Goal: Task Accomplishment & Management: Manage account settings

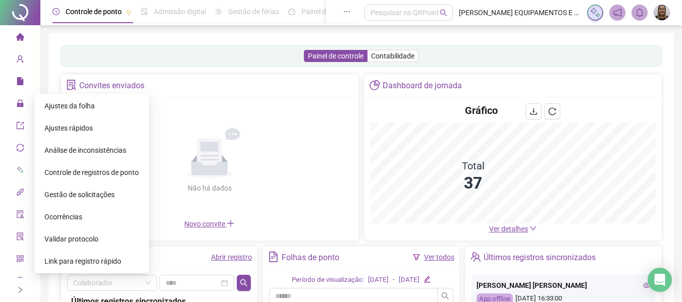
drag, startPoint x: 68, startPoint y: 104, endPoint x: 116, endPoint y: 104, distance: 47.5
click at [70, 104] on span "Ajustes da folha" at bounding box center [69, 106] width 50 height 8
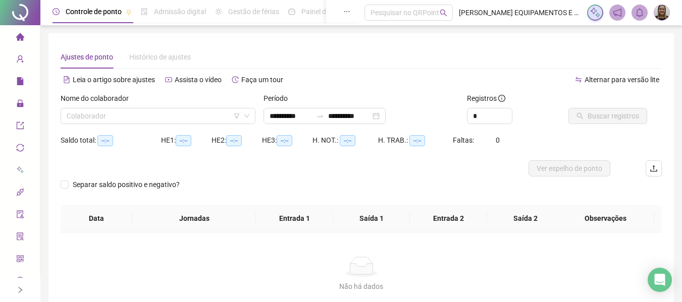
type input "**********"
click at [175, 111] on input "search" at bounding box center [154, 116] width 174 height 15
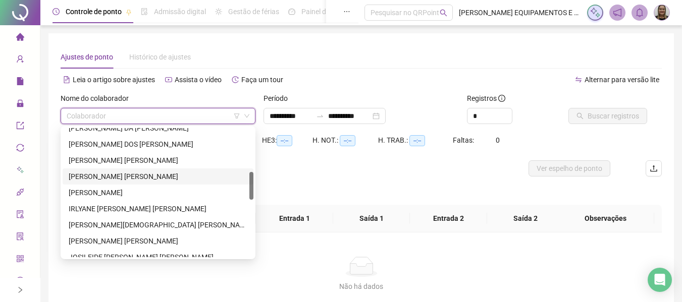
scroll to position [303, 0]
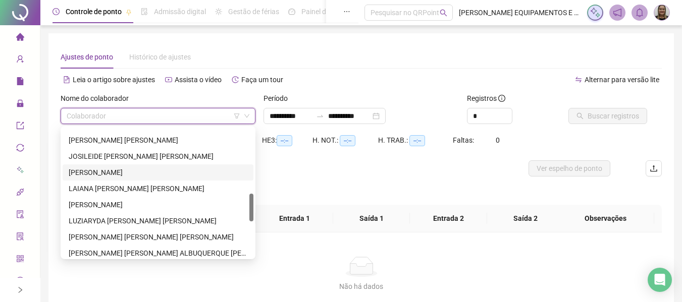
click at [125, 167] on div "KAILLANY LIMA DE NEGREIROS" at bounding box center [158, 173] width 191 height 16
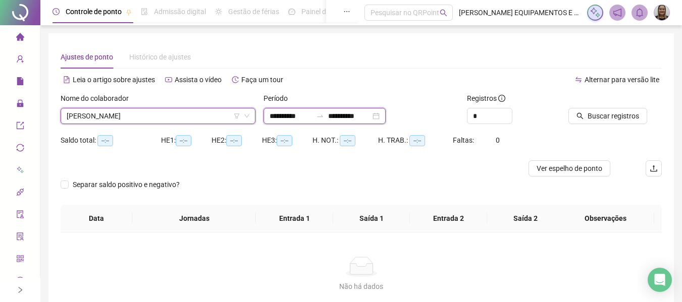
click at [295, 119] on input "**********" at bounding box center [291, 116] width 42 height 11
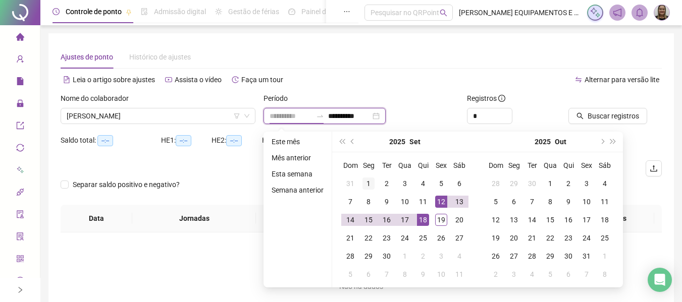
type input "**********"
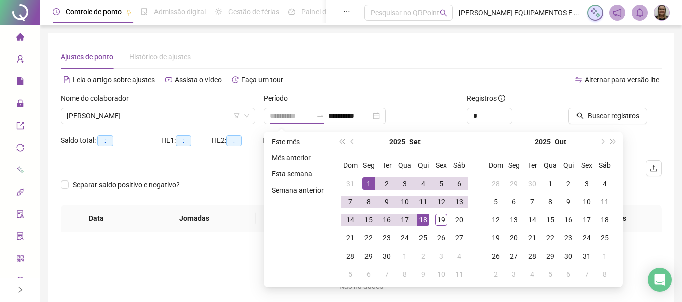
click at [368, 181] on div "1" at bounding box center [368, 184] width 12 height 12
click at [420, 220] on div "18" at bounding box center [423, 220] width 12 height 12
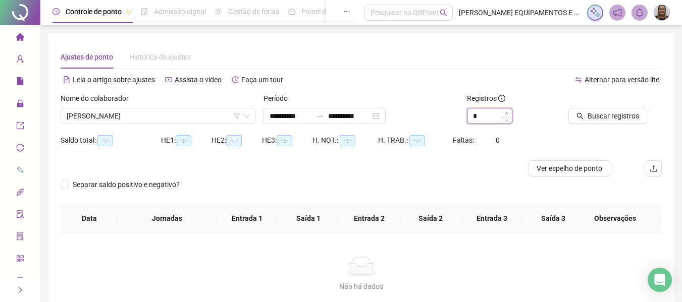
click at [503, 113] on span "Increase Value" at bounding box center [506, 113] width 11 height 9
type input "*"
click at [503, 113] on span "Increase Value" at bounding box center [506, 113] width 11 height 9
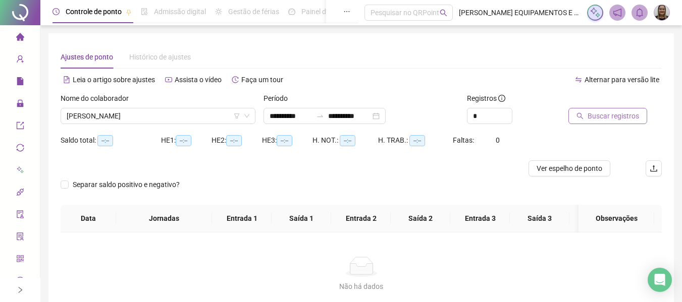
click at [613, 120] on span "Buscar registros" at bounding box center [613, 116] width 51 height 11
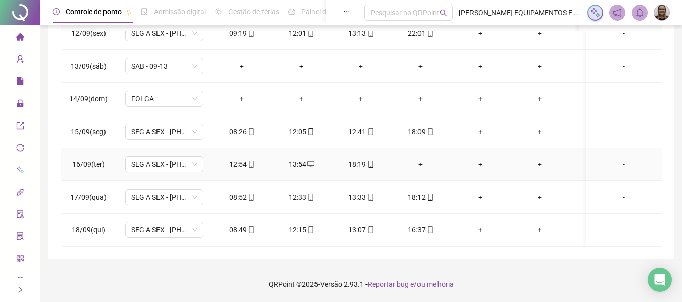
scroll to position [332, 0]
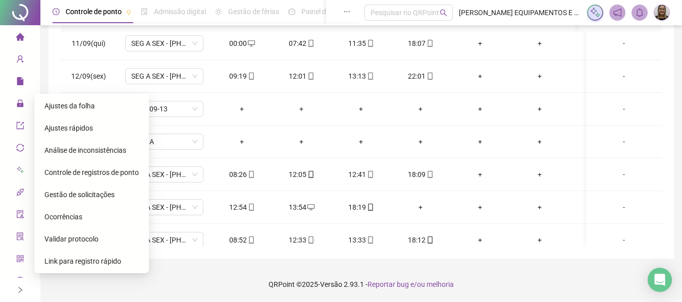
click at [98, 194] on span "Gestão de solicitações" at bounding box center [79, 195] width 70 height 8
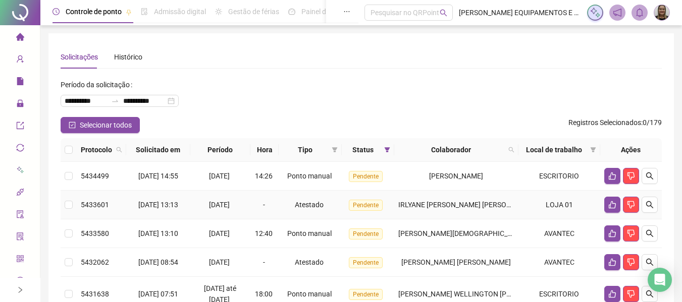
scroll to position [50, 0]
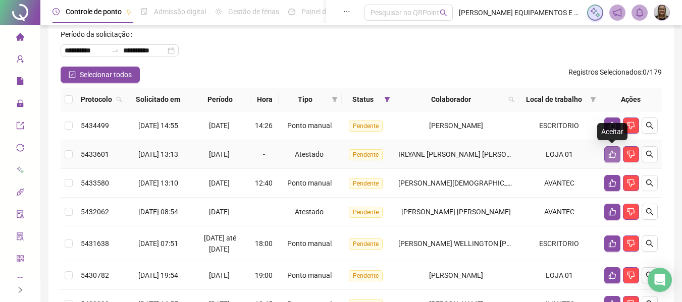
click at [608, 153] on icon "like" at bounding box center [612, 154] width 8 height 8
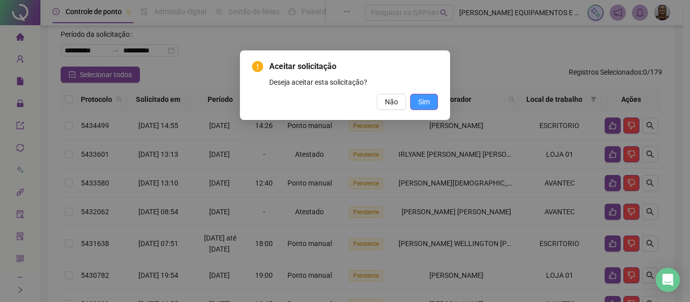
click at [423, 104] on span "Sim" at bounding box center [424, 101] width 12 height 11
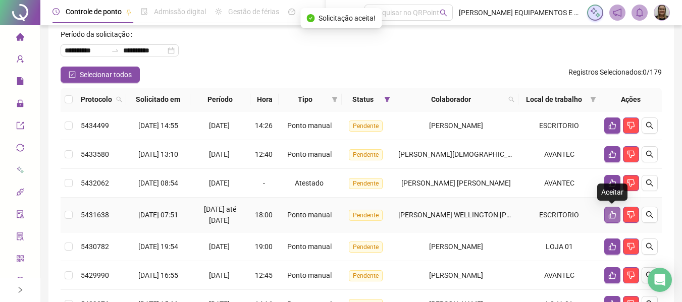
click at [607, 217] on button "button" at bounding box center [612, 215] width 16 height 16
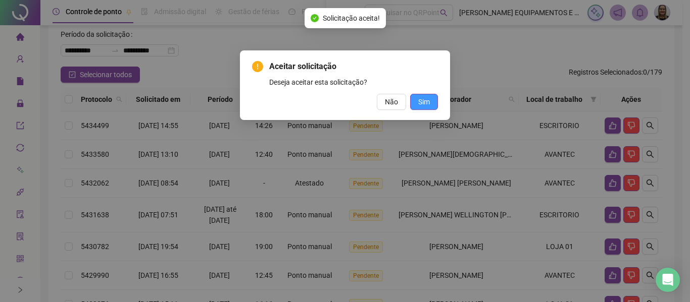
click at [418, 105] on span "Sim" at bounding box center [424, 101] width 12 height 11
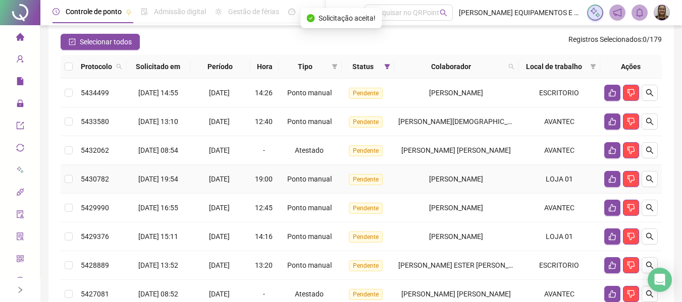
scroll to position [101, 0]
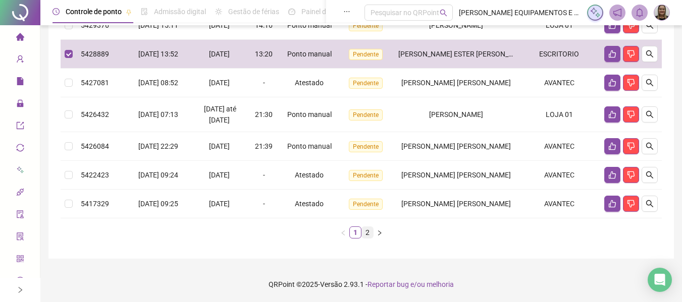
click at [368, 236] on link "2" at bounding box center [367, 232] width 11 height 11
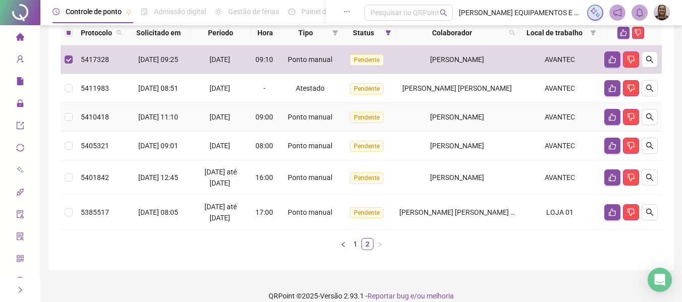
scroll to position [129, 0]
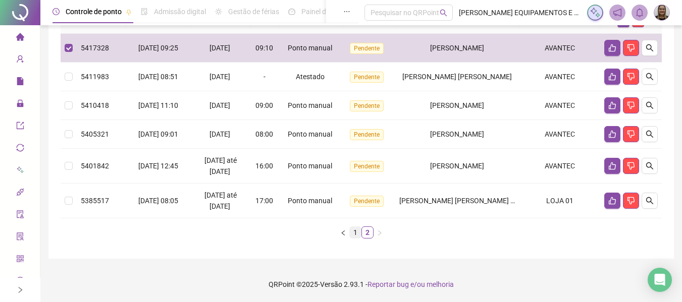
click at [350, 233] on link "1" at bounding box center [355, 232] width 11 height 11
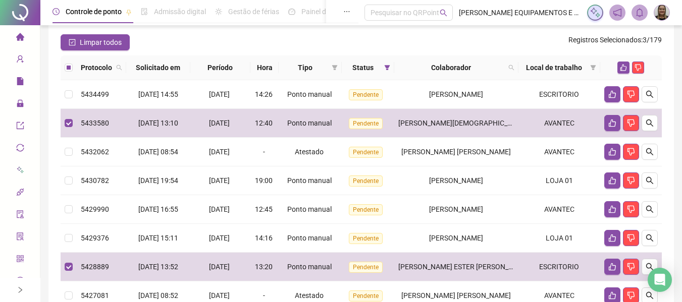
scroll to position [0, 0]
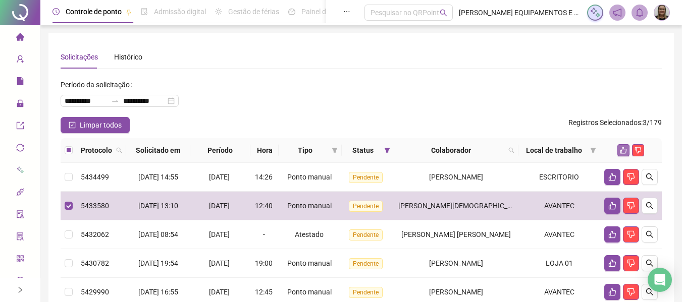
click at [626, 150] on icon "like" at bounding box center [623, 150] width 7 height 7
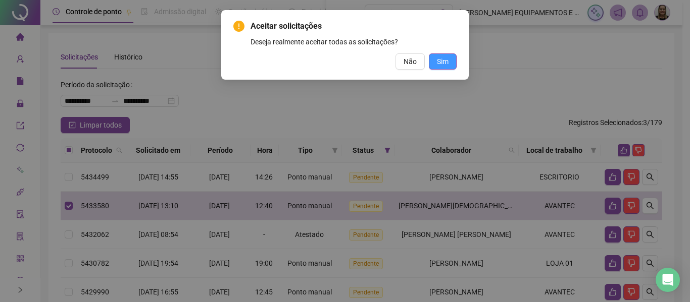
click at [445, 62] on span "Sim" at bounding box center [443, 61] width 12 height 11
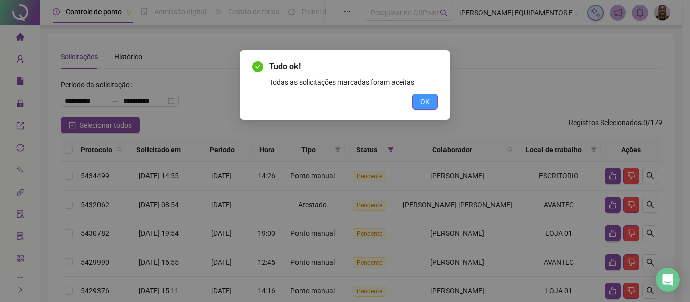
click at [418, 104] on button "OK" at bounding box center [425, 102] width 26 height 16
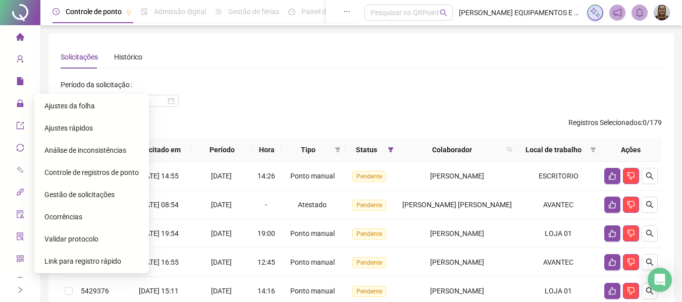
click at [54, 102] on span "Ajustes da folha" at bounding box center [69, 106] width 50 height 8
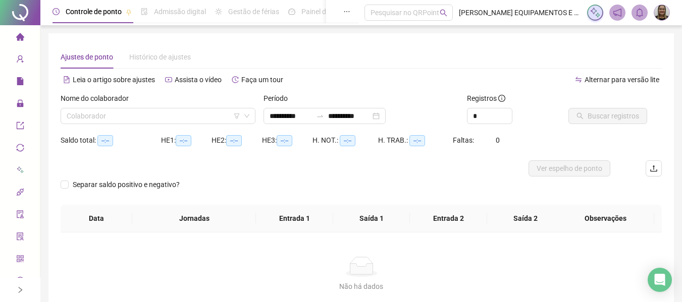
type input "**********"
click at [151, 118] on input "search" at bounding box center [154, 116] width 174 height 15
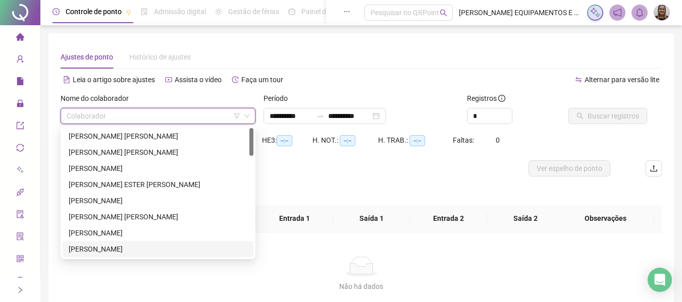
click at [125, 246] on div "CAUA DA SILVA SOARES" at bounding box center [158, 249] width 179 height 11
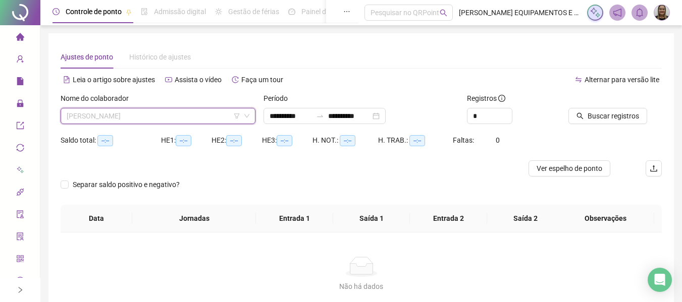
click at [181, 114] on span "CAUA DA SILVA SOARES" at bounding box center [158, 116] width 183 height 15
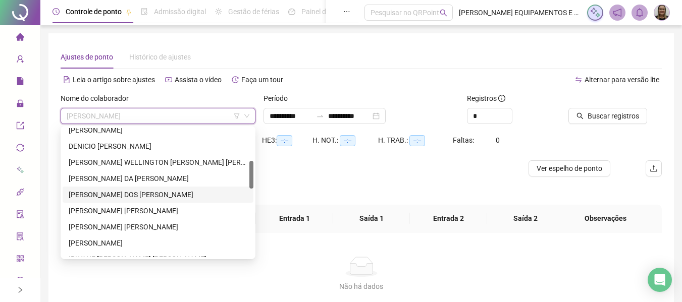
scroll to position [202, 0]
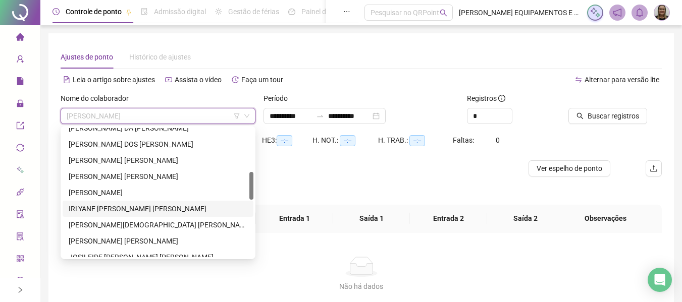
click at [113, 209] on div "IRLYANE MOREIRA ALMEIDA" at bounding box center [158, 208] width 179 height 11
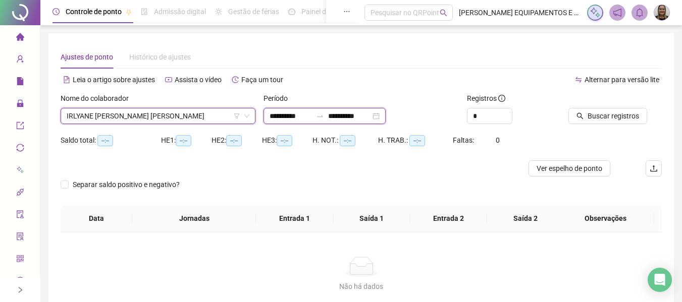
click at [299, 112] on input "**********" at bounding box center [291, 116] width 42 height 11
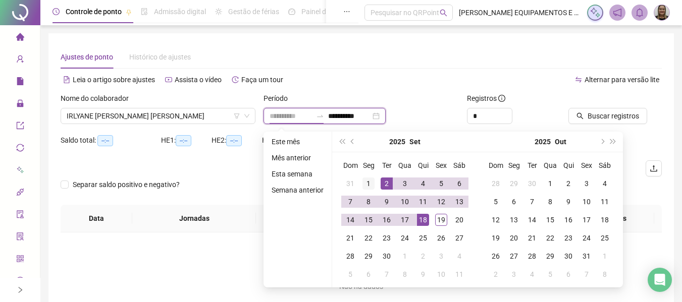
type input "**********"
click at [365, 183] on div "1" at bounding box center [368, 184] width 12 height 12
type input "**********"
click at [426, 217] on div "18" at bounding box center [423, 220] width 12 height 12
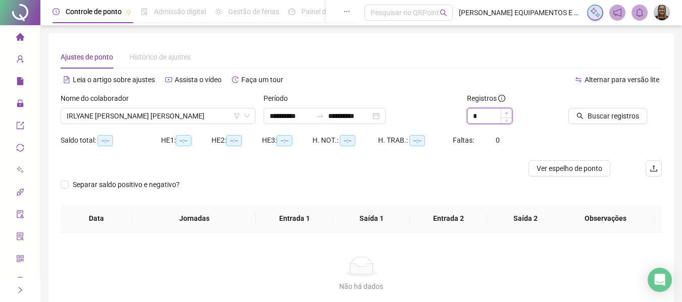
type input "*"
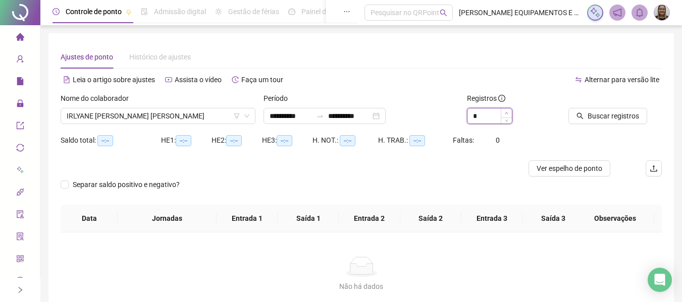
click at [509, 113] on span "Increase Value" at bounding box center [506, 113] width 11 height 9
click at [584, 109] on button "Buscar registros" at bounding box center [607, 116] width 79 height 16
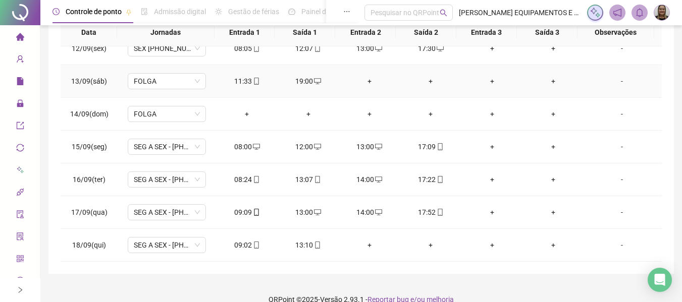
scroll to position [214, 0]
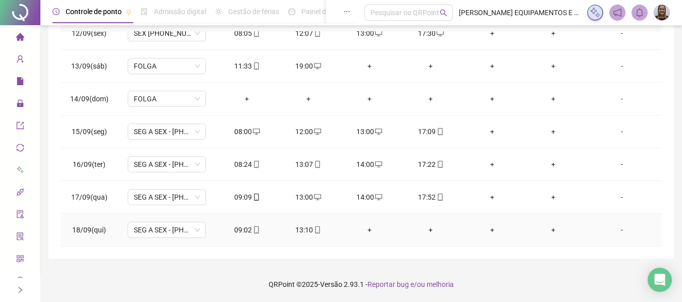
click at [365, 230] on div "+" at bounding box center [369, 230] width 45 height 11
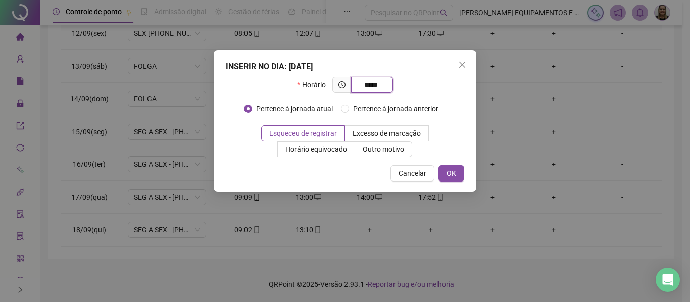
type input "*****"
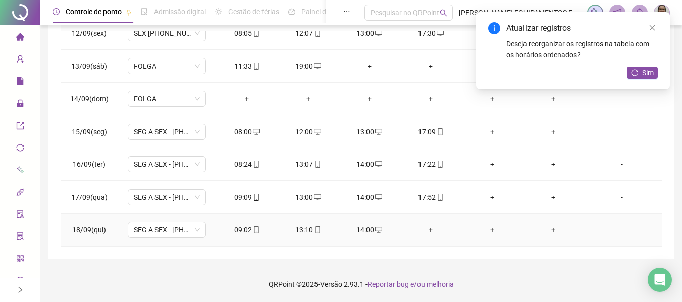
click at [427, 230] on div "+" at bounding box center [430, 230] width 45 height 11
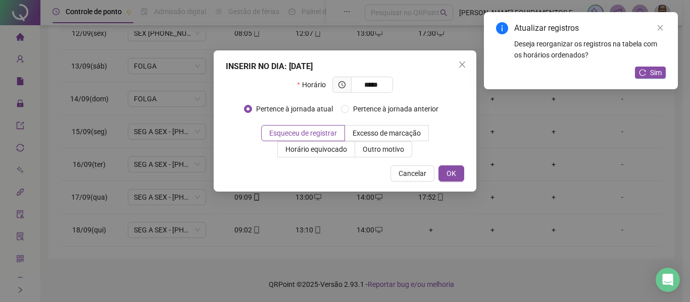
type input "*****"
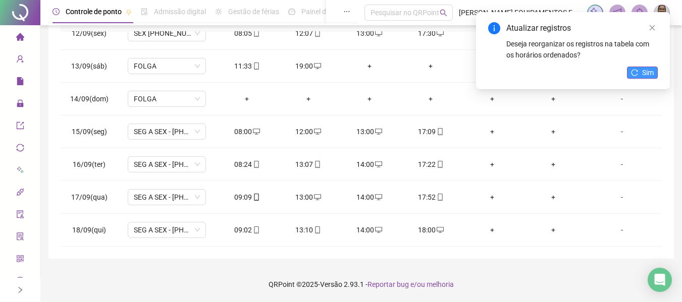
click at [631, 73] on icon "reload" at bounding box center [634, 72] width 7 height 7
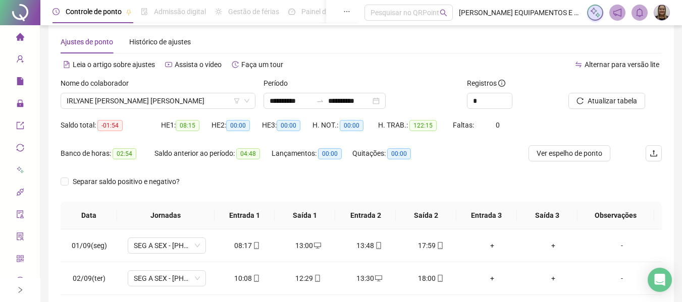
scroll to position [50, 0]
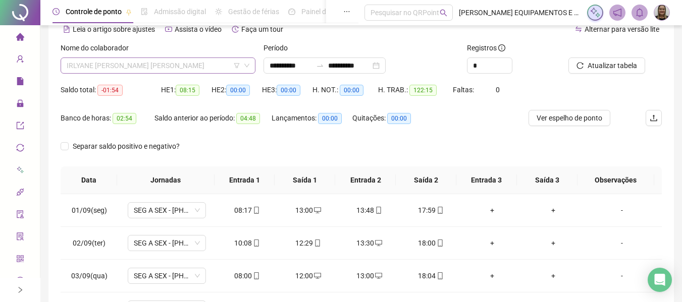
click at [196, 69] on span "IRLYANE MOREIRA ALMEIDA" at bounding box center [158, 65] width 183 height 15
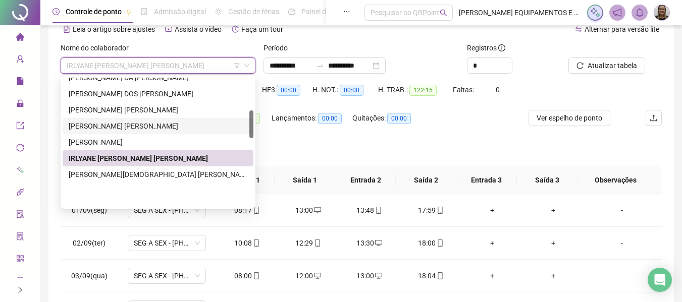
scroll to position [0, 0]
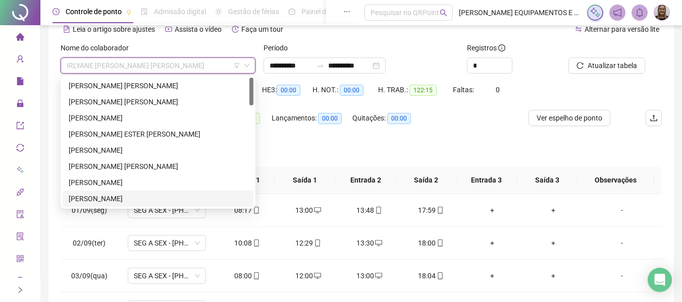
click at [112, 196] on div "CAUA DA SILVA SOARES" at bounding box center [158, 198] width 179 height 11
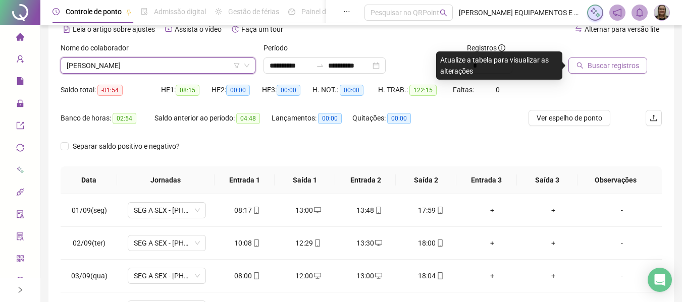
click at [591, 68] on span "Buscar registros" at bounding box center [613, 65] width 51 height 11
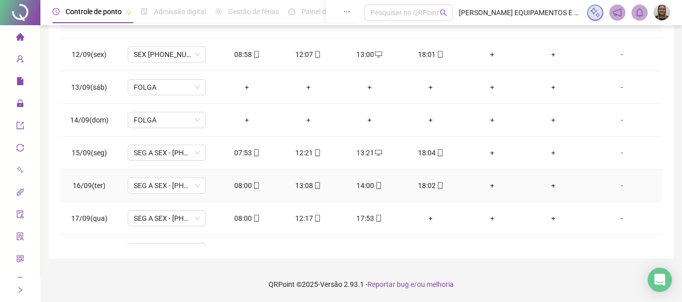
scroll to position [375, 0]
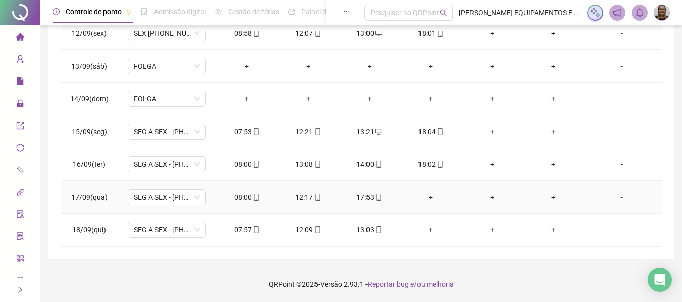
click at [425, 196] on div "+" at bounding box center [430, 197] width 45 height 11
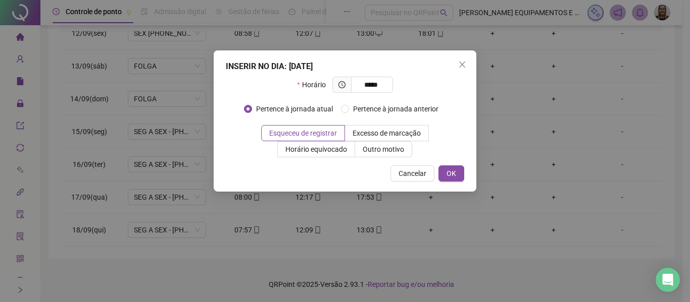
type input "*****"
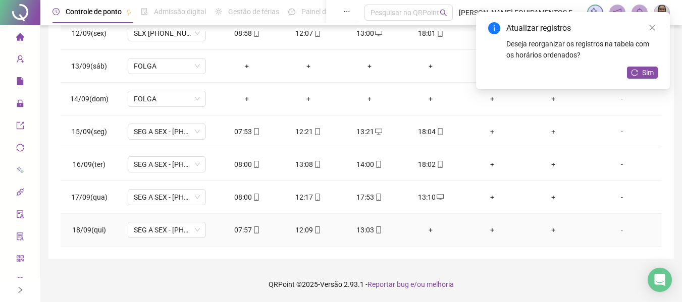
click at [426, 230] on div "+" at bounding box center [430, 230] width 45 height 11
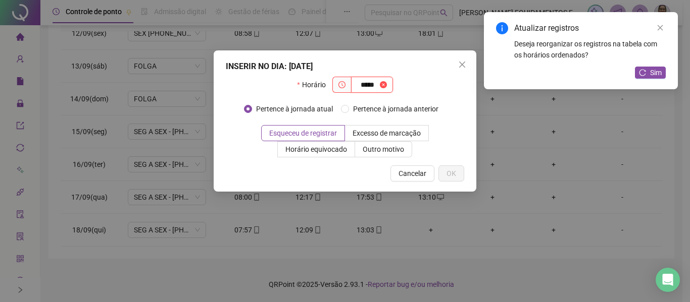
type input "*****"
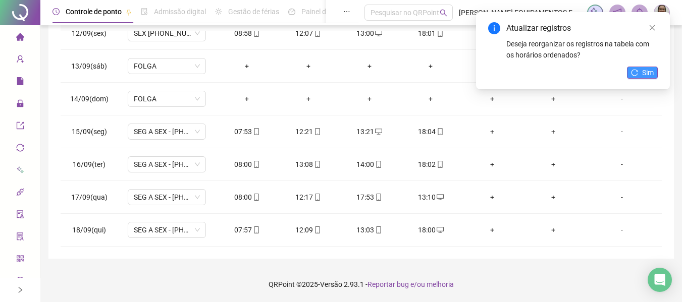
click at [641, 71] on button "Sim" at bounding box center [642, 73] width 31 height 12
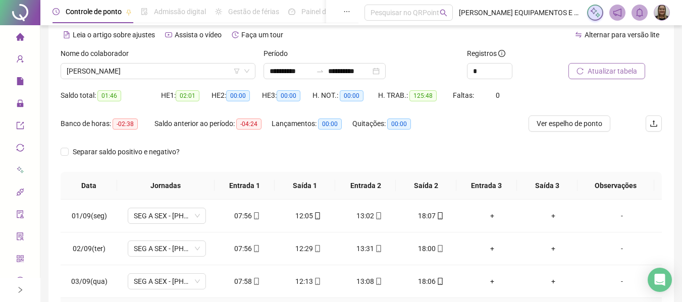
scroll to position [0, 0]
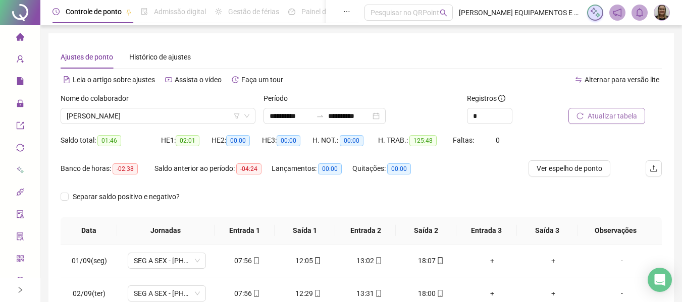
click at [16, 36] on icon "home" at bounding box center [20, 37] width 8 height 8
